Goal: Information Seeking & Learning: Learn about a topic

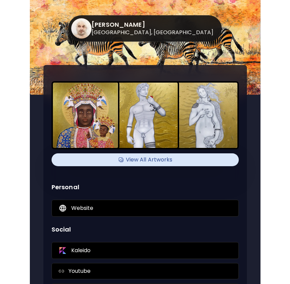
click at [96, 113] on img at bounding box center [85, 115] width 65 height 65
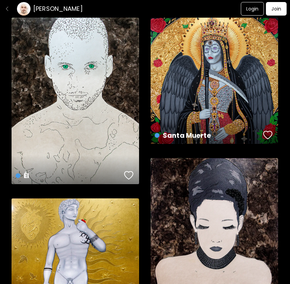
click at [181, 84] on div "Santa Muerte US$ 3,850 | 140 x 140 cm" at bounding box center [214, 81] width 127 height 126
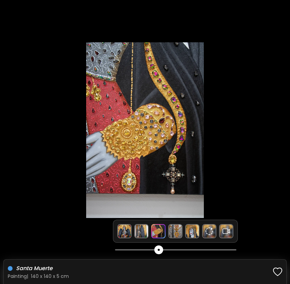
drag, startPoint x: 147, startPoint y: 252, endPoint x: 162, endPoint y: 252, distance: 14.2
click at [162, 252] on span at bounding box center [158, 250] width 9 height 9
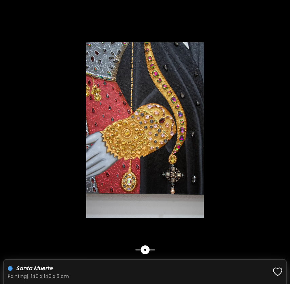
click at [257, 22] on div at bounding box center [145, 142] width 290 height 284
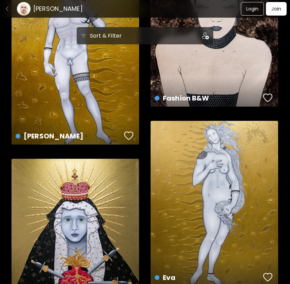
scroll to position [368, 0]
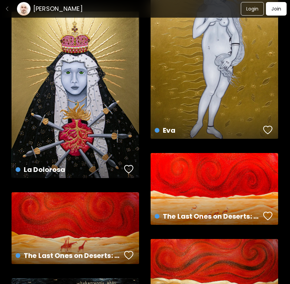
click at [101, 85] on div "La Dolorosa US$ 2,250 | 90 x 120 cm" at bounding box center [75, 95] width 127 height 167
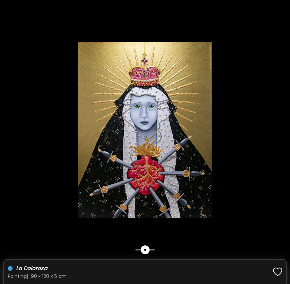
click at [41, 142] on img at bounding box center [145, 130] width 290 height 176
click at [77, 89] on img at bounding box center [145, 130] width 290 height 176
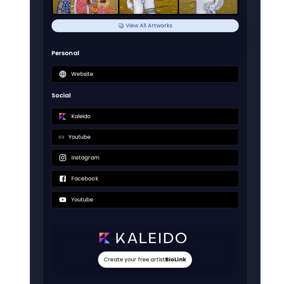
scroll to position [134, 0]
click at [111, 71] on div "Website" at bounding box center [145, 74] width 187 height 17
click at [122, 147] on div "Kaleido Youtube Instagram Facebook Youtube" at bounding box center [145, 158] width 187 height 100
click at [122, 142] on div "Youtube" at bounding box center [145, 137] width 187 height 16
click at [143, 184] on div "Facebook" at bounding box center [145, 179] width 187 height 17
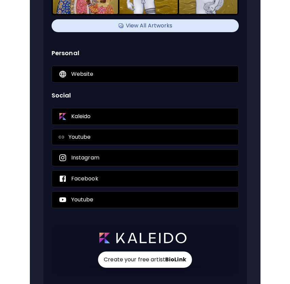
click at [164, 42] on div "View All Artworks Personal Website Social Kaleido Youtube Instagram Facebook Yo…" at bounding box center [144, 108] width 203 height 354
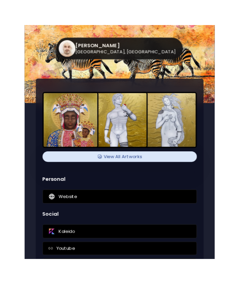
scroll to position [0, 0]
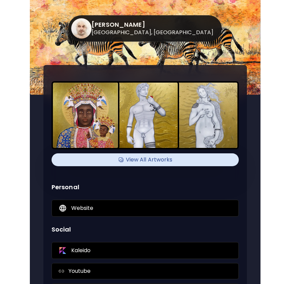
click at [132, 156] on h4 "View All Artworks" at bounding box center [145, 160] width 179 height 10
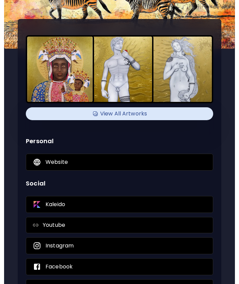
scroll to position [87, 0]
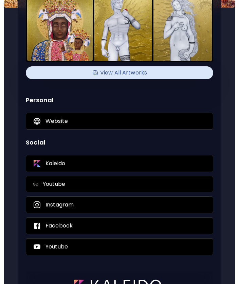
click at [83, 37] on img at bounding box center [59, 28] width 65 height 65
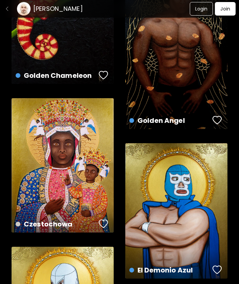
scroll to position [850, 0]
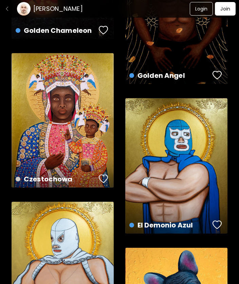
click at [79, 102] on div "Czestochowa US$ 2,350 | 90 x 120 cm" at bounding box center [63, 120] width 102 height 135
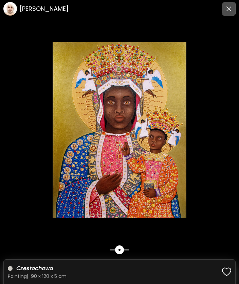
click at [228, 10] on img "button" at bounding box center [228, 8] width 5 height 5
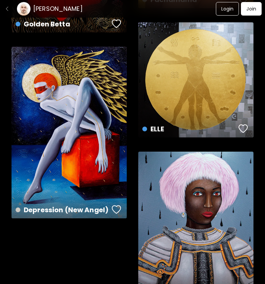
scroll to position [2362, 0]
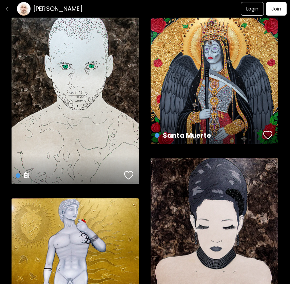
click at [106, 116] on div "Él US$ 1,950 | 90 x 120 cm" at bounding box center [75, 101] width 127 height 167
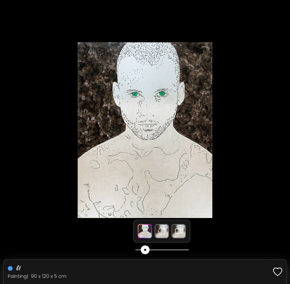
drag, startPoint x: 141, startPoint y: 250, endPoint x: 146, endPoint y: 250, distance: 4.7
click at [146, 250] on span at bounding box center [145, 250] width 9 height 9
drag, startPoint x: 146, startPoint y: 250, endPoint x: 129, endPoint y: 254, distance: 17.4
click at [129, 254] on div "Él Painting | 90 x 120 x 5 cm" at bounding box center [145, 142] width 290 height 284
